Goal: Task Accomplishment & Management: Use online tool/utility

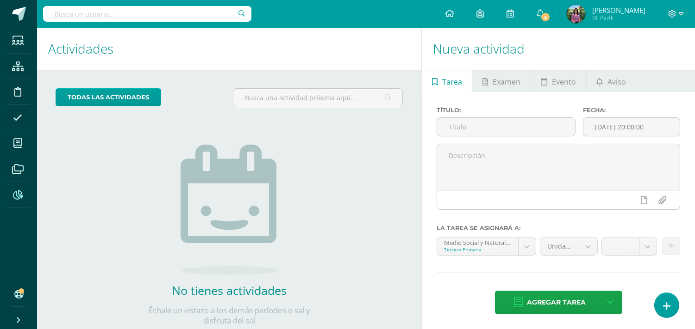
click at [19, 198] on icon at bounding box center [18, 195] width 10 height 9
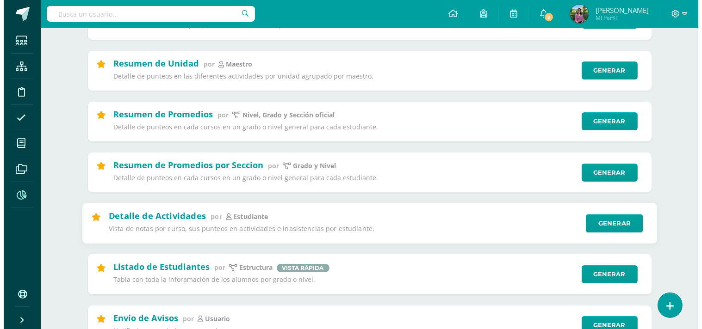
scroll to position [205, 0]
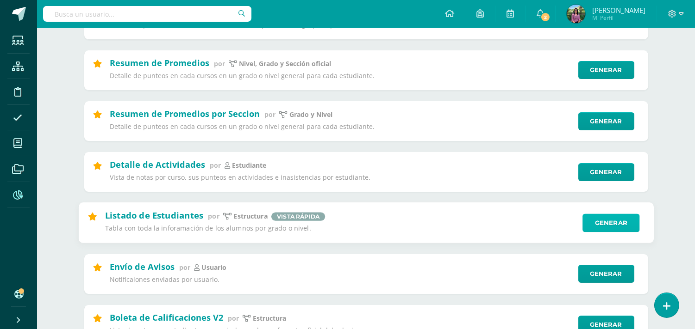
click at [595, 225] on link "Generar" at bounding box center [610, 223] width 57 height 19
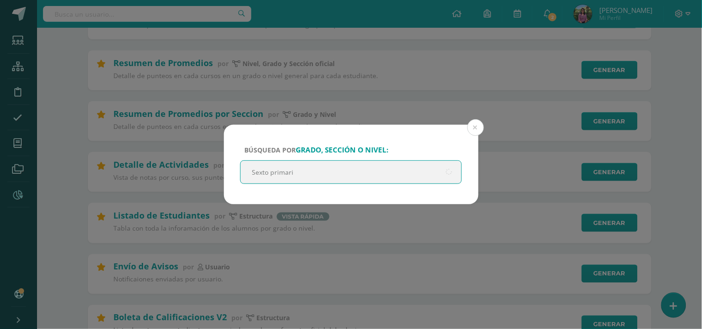
type input "Sexto primaria"
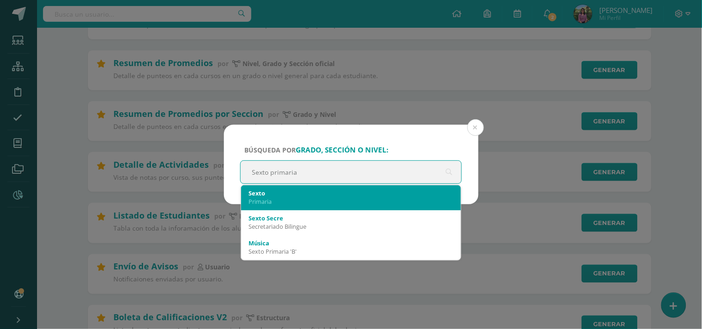
click at [267, 198] on div "Primaria" at bounding box center [350, 202] width 205 height 8
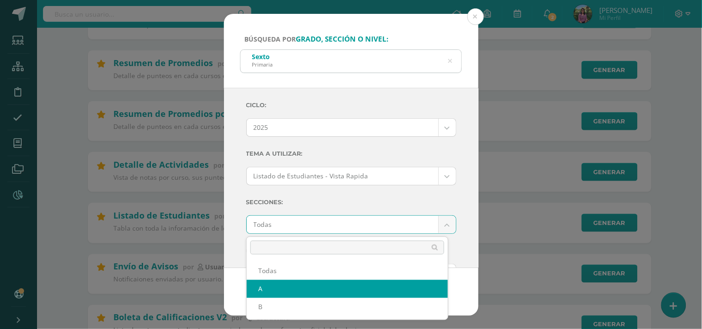
select select "A"
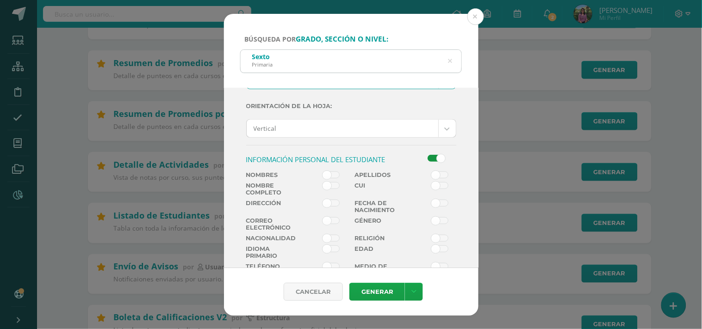
scroll to position [154, 0]
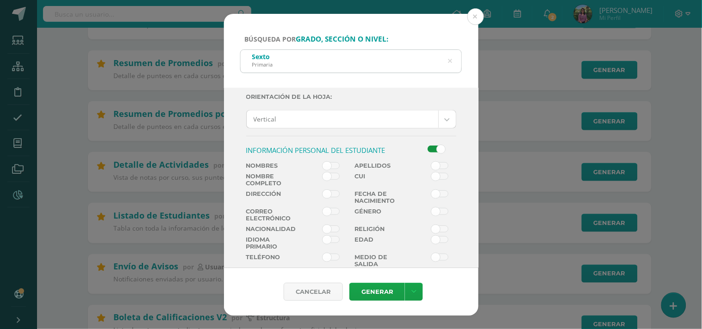
click at [334, 164] on span at bounding box center [331, 165] width 17 height 7
click at [0, 0] on input "checkbox" at bounding box center [0, 0] width 0 height 0
drag, startPoint x: 334, startPoint y: 164, endPoint x: 344, endPoint y: 164, distance: 10.2
click at [334, 164] on span at bounding box center [331, 165] width 17 height 7
click at [0, 0] on input "checkbox" at bounding box center [0, 0] width 0 height 0
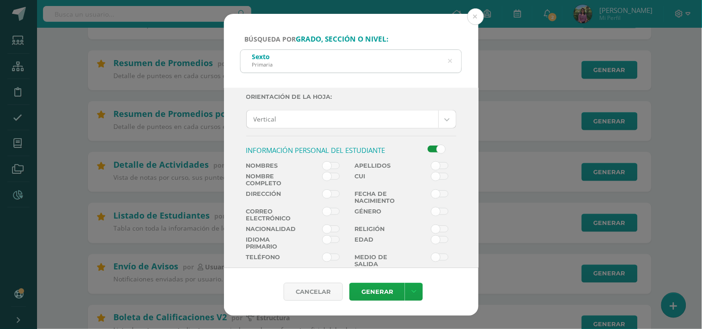
click at [434, 166] on span at bounding box center [439, 165] width 17 height 7
click at [0, 0] on input "checkbox" at bounding box center [0, 0] width 0 height 0
click at [327, 167] on span at bounding box center [331, 165] width 17 height 7
click at [0, 0] on input "checkbox" at bounding box center [0, 0] width 0 height 0
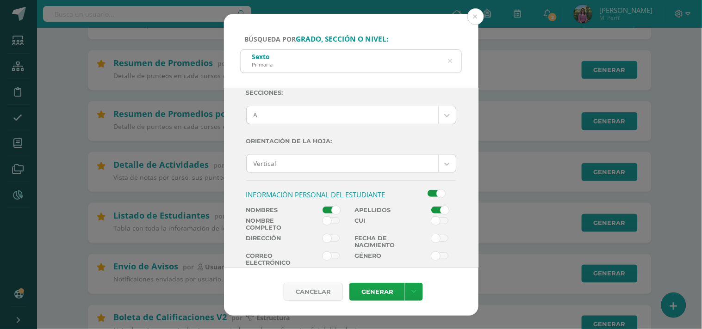
scroll to position [0, 0]
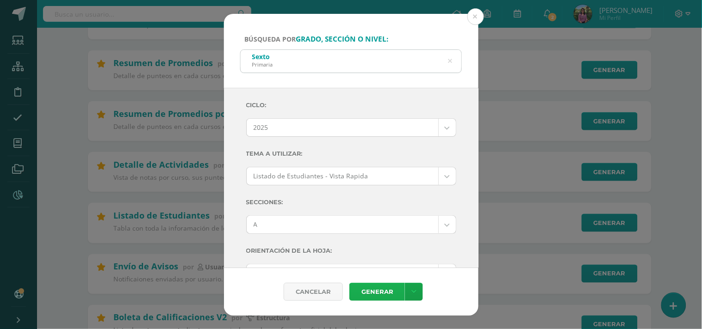
click at [386, 290] on link "Generar" at bounding box center [377, 292] width 56 height 18
